Goal: Find contact information: Find contact information

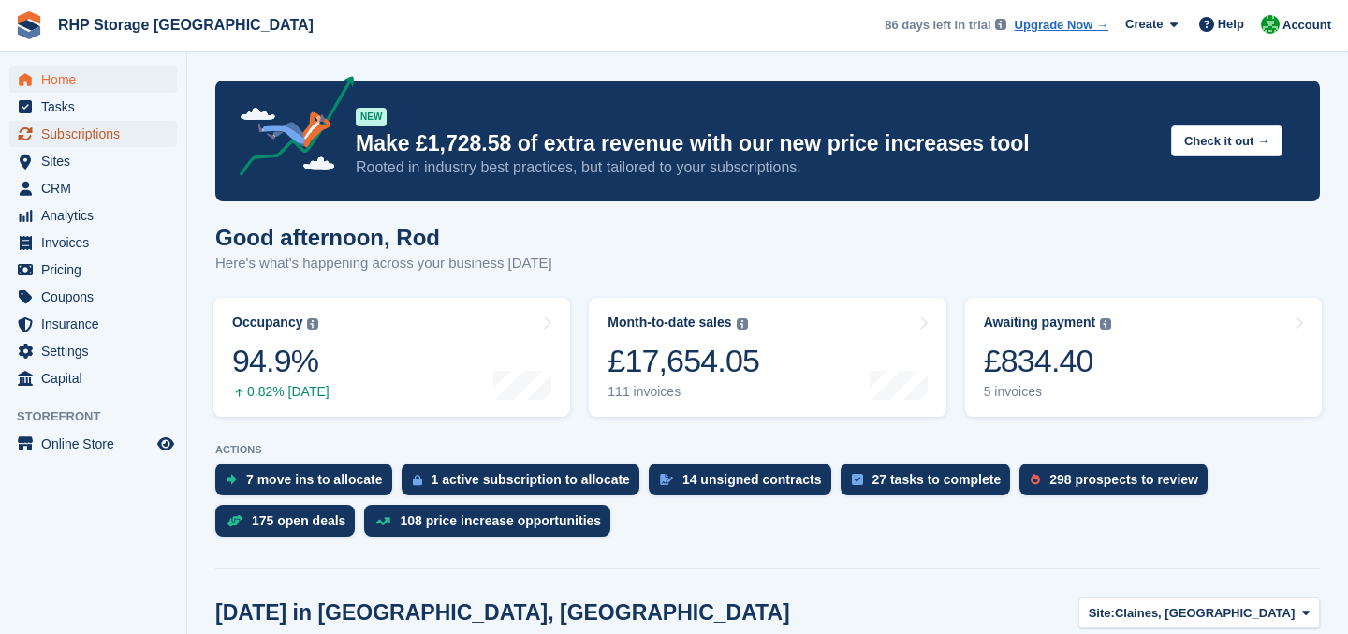
click at [85, 133] on span "Subscriptions" at bounding box center [97, 134] width 112 height 26
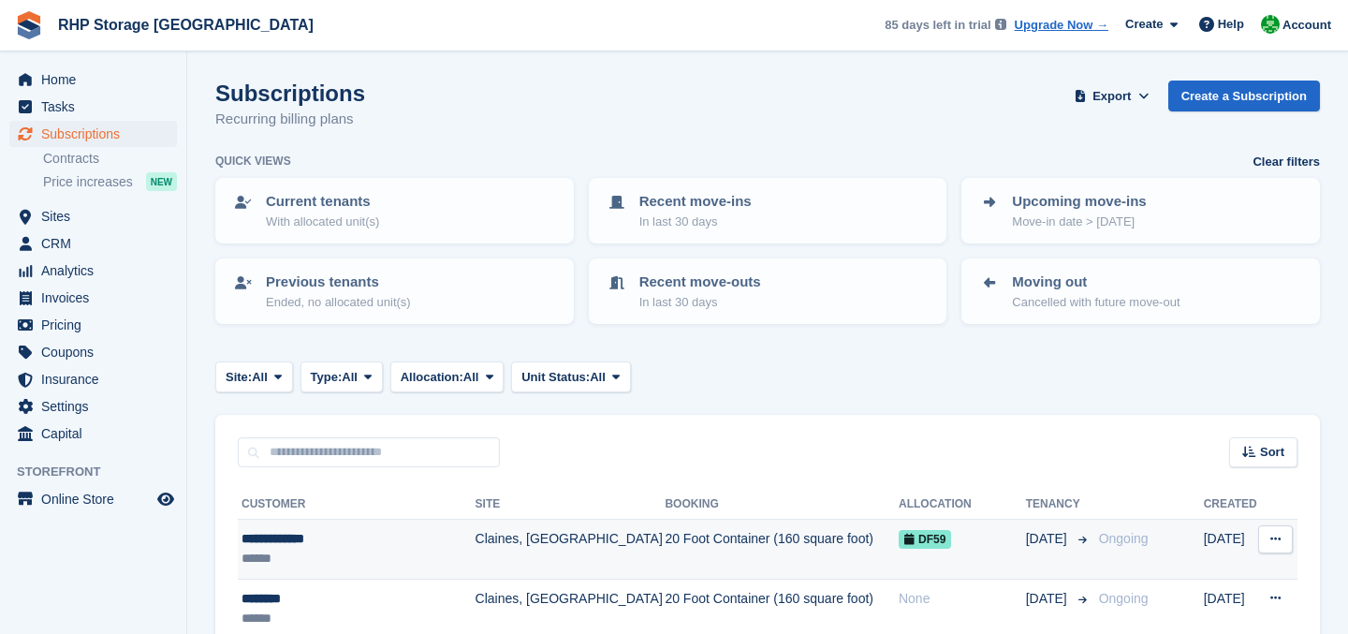
click at [420, 544] on div "**********" at bounding box center [356, 539] width 230 height 20
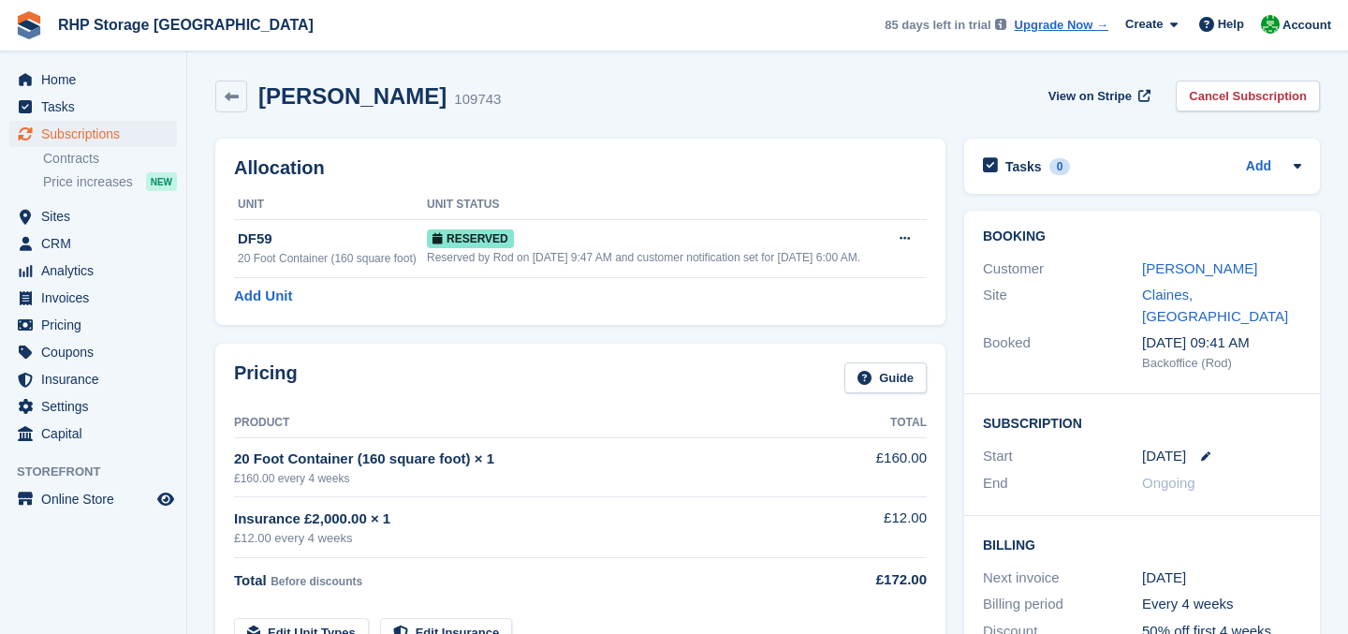
click at [1202, 257] on div "Customer [PERSON_NAME]" at bounding box center [1142, 268] width 318 height 27
click at [1202, 258] on div "[PERSON_NAME]" at bounding box center [1221, 269] width 159 height 22
click at [1202, 264] on link "[PERSON_NAME]" at bounding box center [1199, 268] width 115 height 16
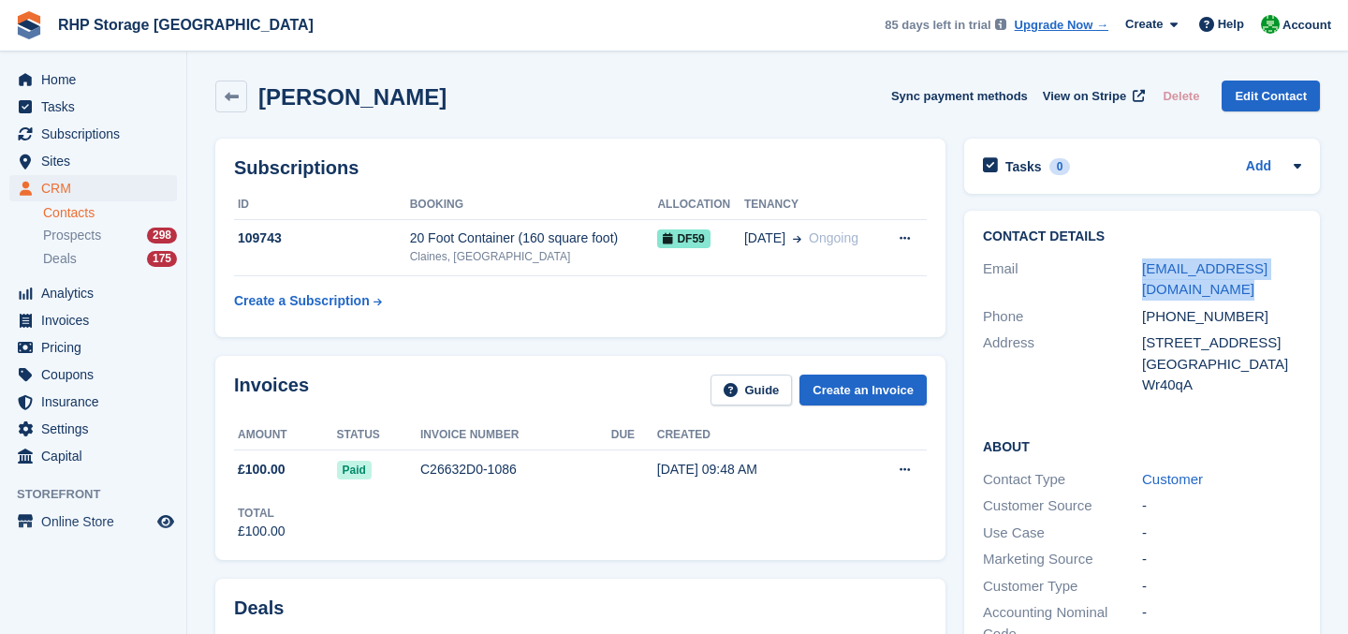
drag, startPoint x: 1241, startPoint y: 296, endPoint x: 1095, endPoint y: 284, distance: 146.4
click at [1096, 286] on div "Email [EMAIL_ADDRESS][DOMAIN_NAME]" at bounding box center [1142, 279] width 318 height 48
copy div "[EMAIL_ADDRESS][DOMAIN_NAME]"
click at [1199, 318] on div "[PHONE_NUMBER]" at bounding box center [1221, 317] width 159 height 22
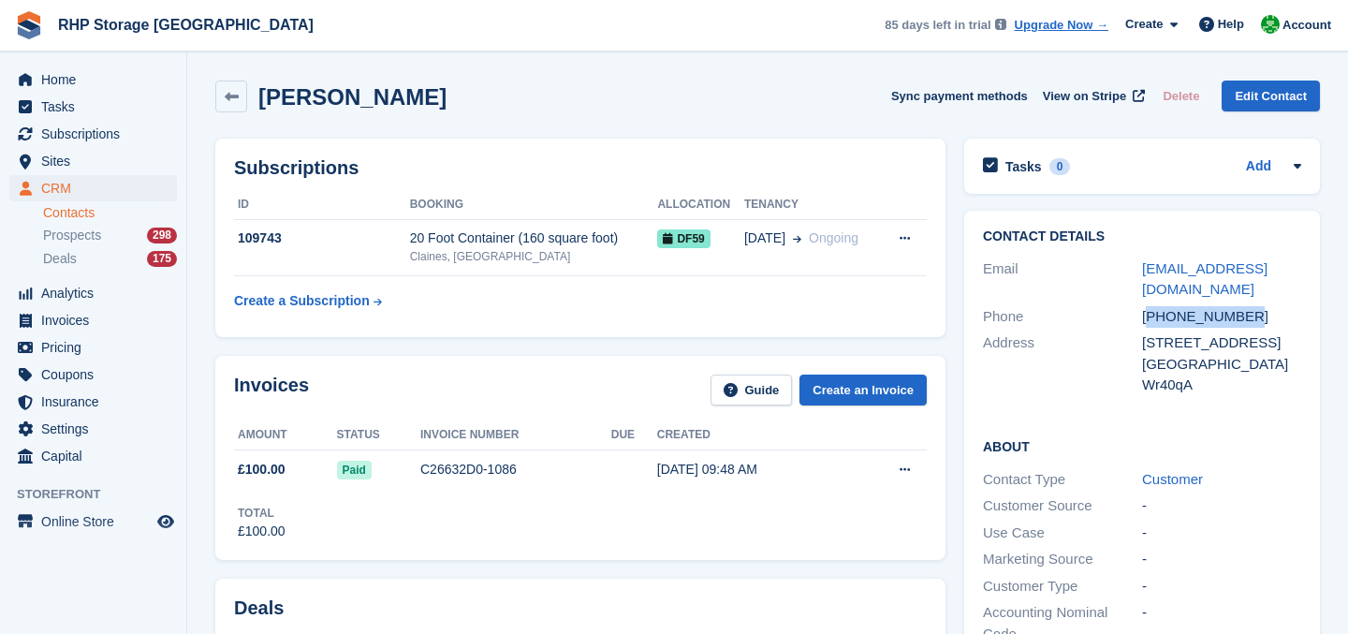
copy div "447415711322"
